Goal: Information Seeking & Learning: Learn about a topic

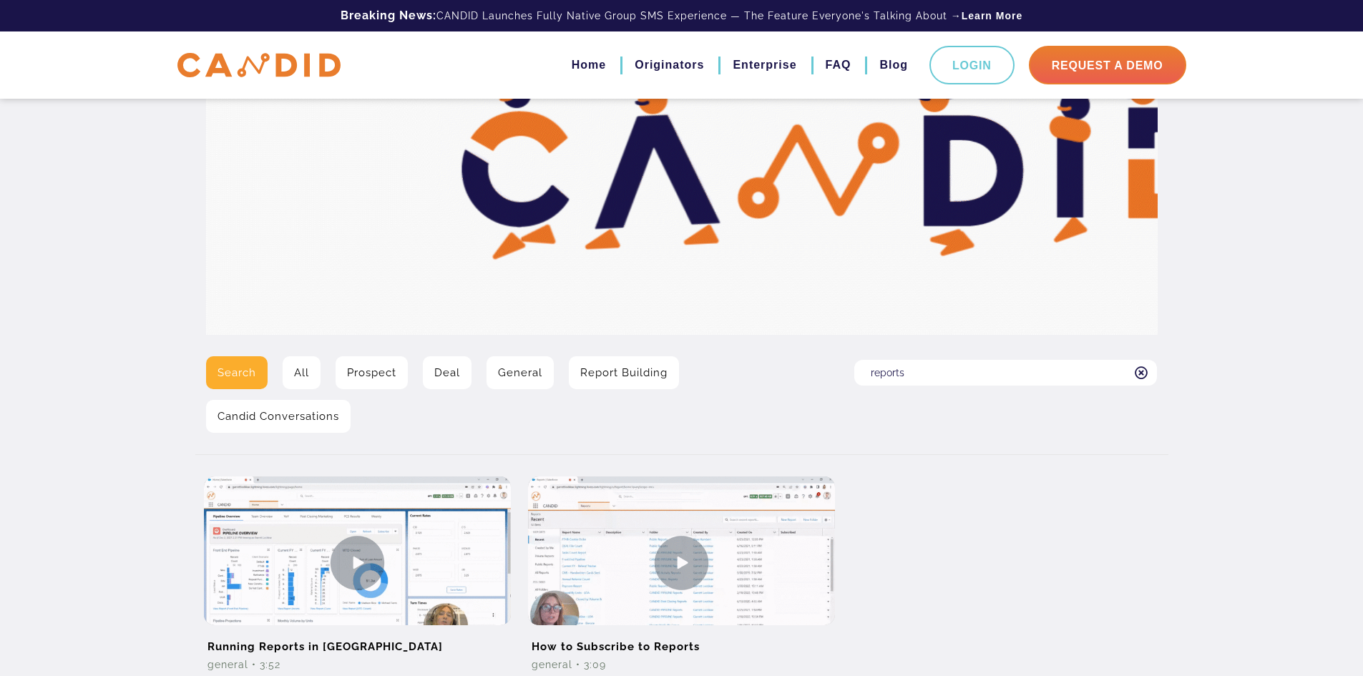
scroll to position [215, 0]
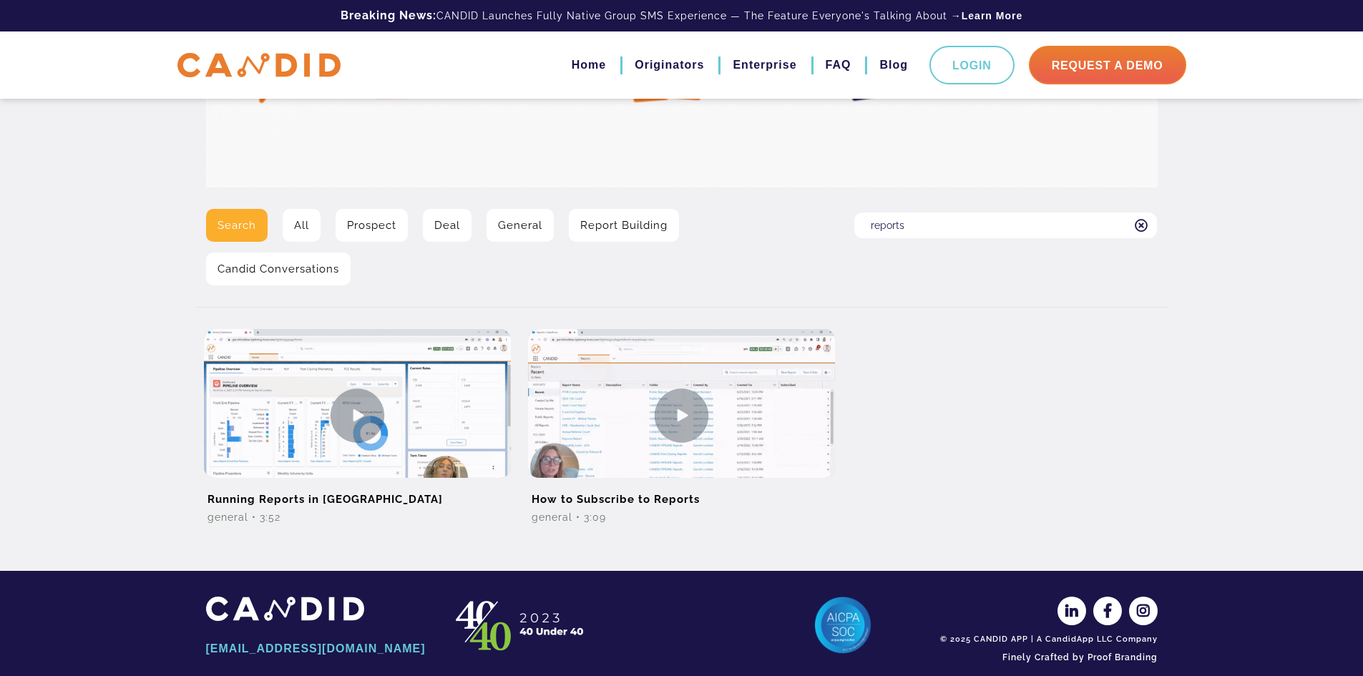
click at [916, 222] on input "reports" at bounding box center [1005, 225] width 303 height 26
drag, startPoint x: 916, startPoint y: 222, endPoint x: 893, endPoint y: 216, distance: 23.8
click at [885, 226] on input "reports" at bounding box center [1005, 225] width 303 height 26
type input "email template builder"
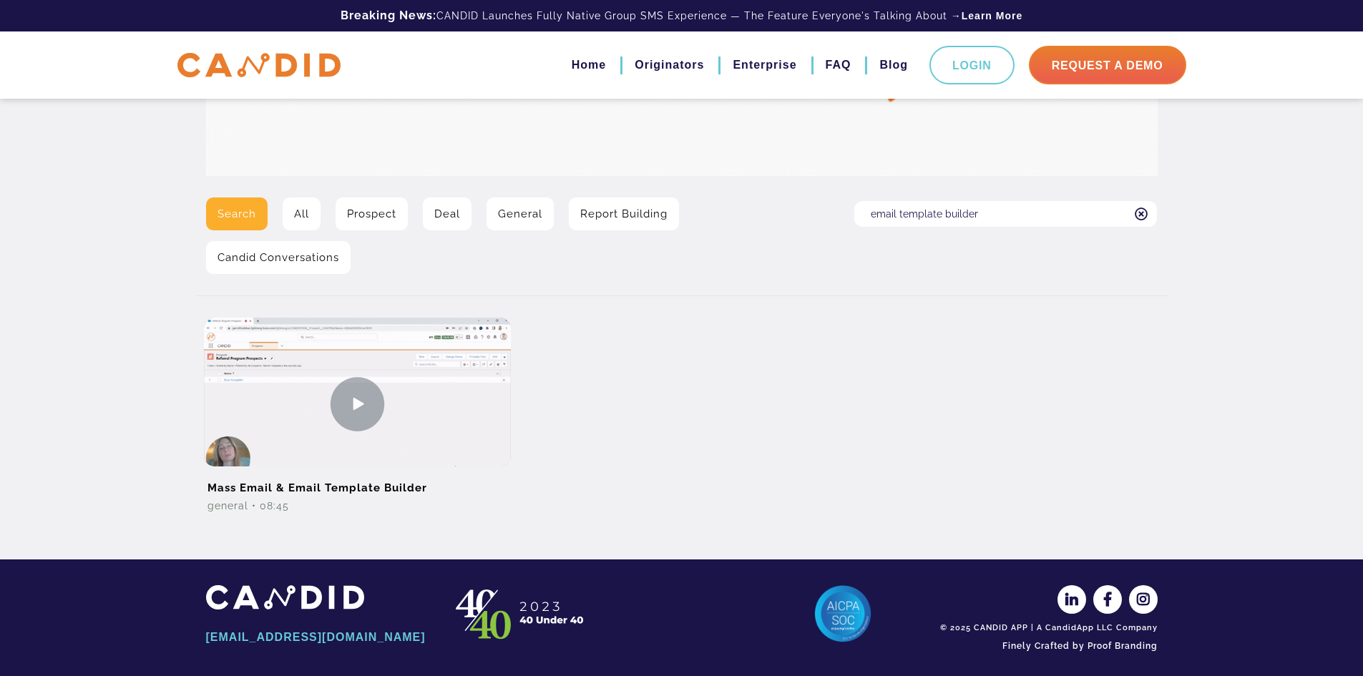
scroll to position [233, 0]
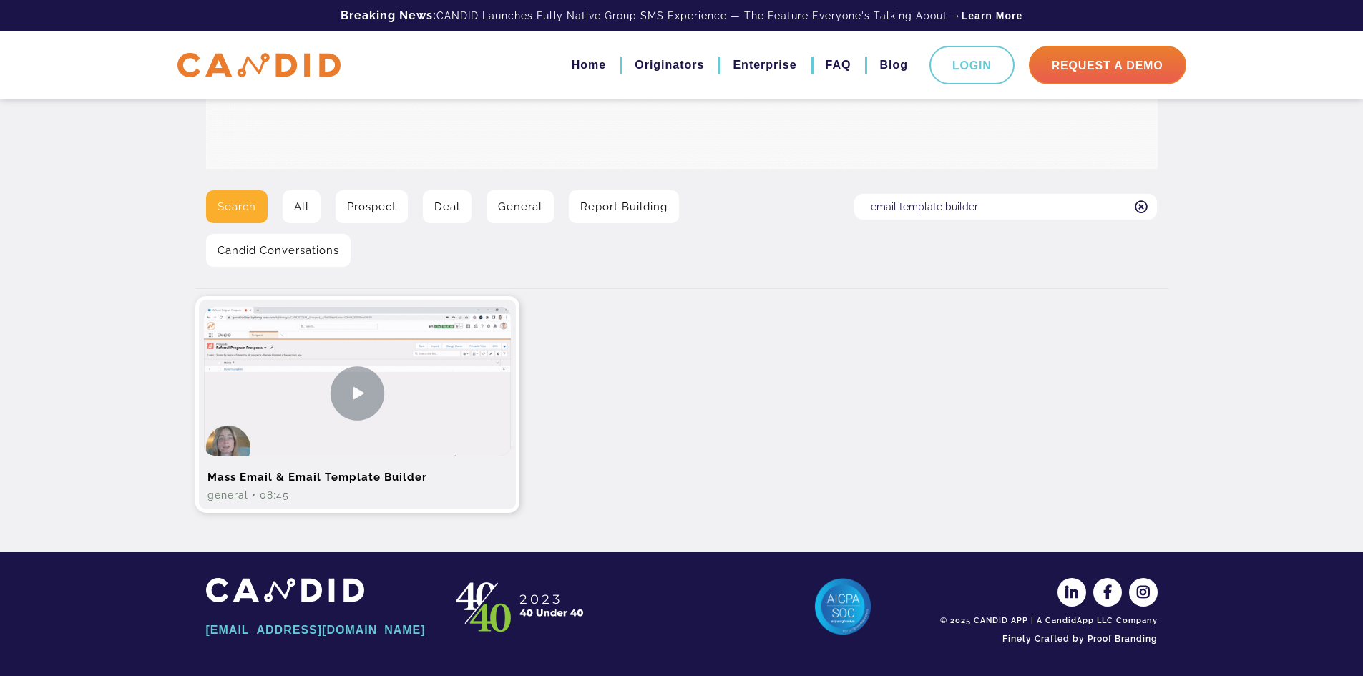
click at [408, 433] on img at bounding box center [357, 393] width 307 height 172
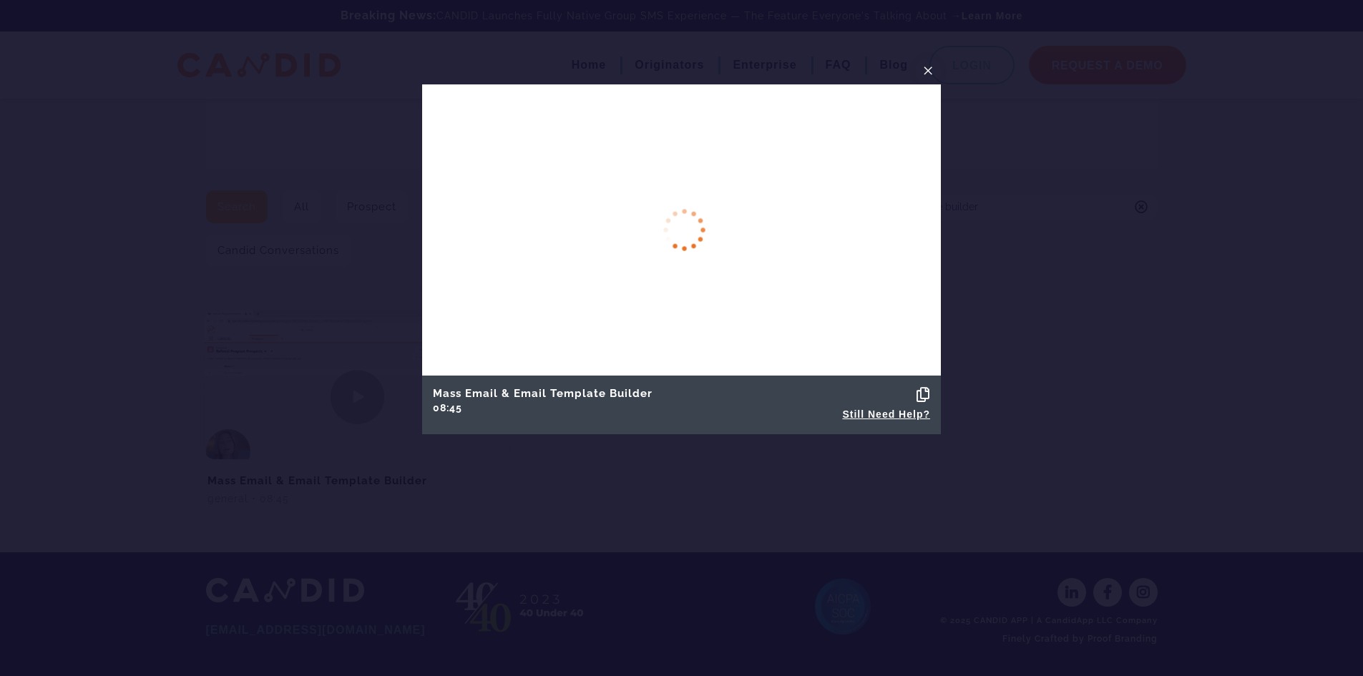
click at [923, 391] on icon at bounding box center [923, 395] width 14 height 14
